Goal: Obtain resource: Obtain resource

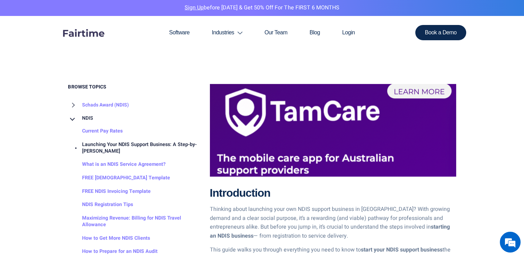
scroll to position [305, 0]
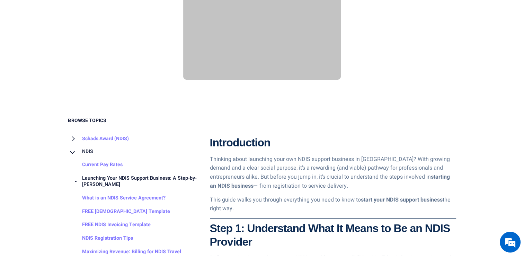
click at [303, 136] on h3 "Introduction" at bounding box center [333, 142] width 246 height 13
click at [115, 158] on link "Current Pay Rates" at bounding box center [95, 165] width 54 height 14
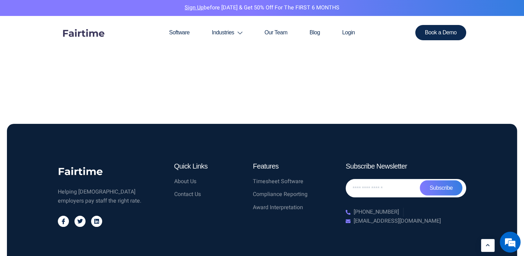
scroll to position [1375, 0]
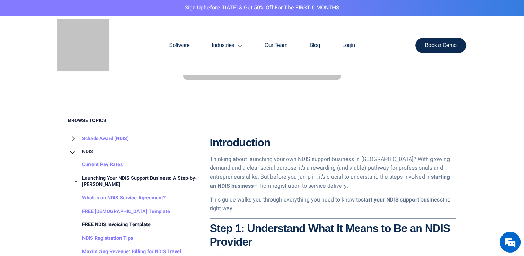
click at [109, 218] on link "FREE NDIS Invoicing Template" at bounding box center [109, 225] width 82 height 14
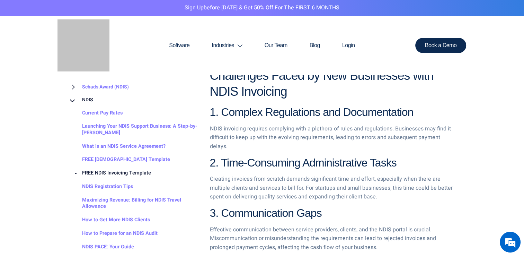
scroll to position [457, 0]
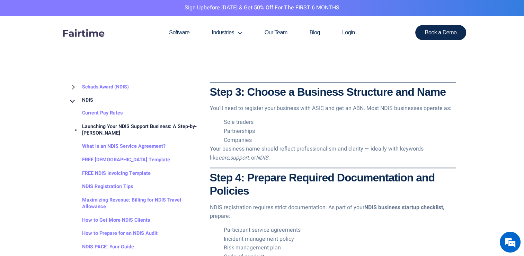
scroll to position [746, 0]
